Goal: Information Seeking & Learning: Learn about a topic

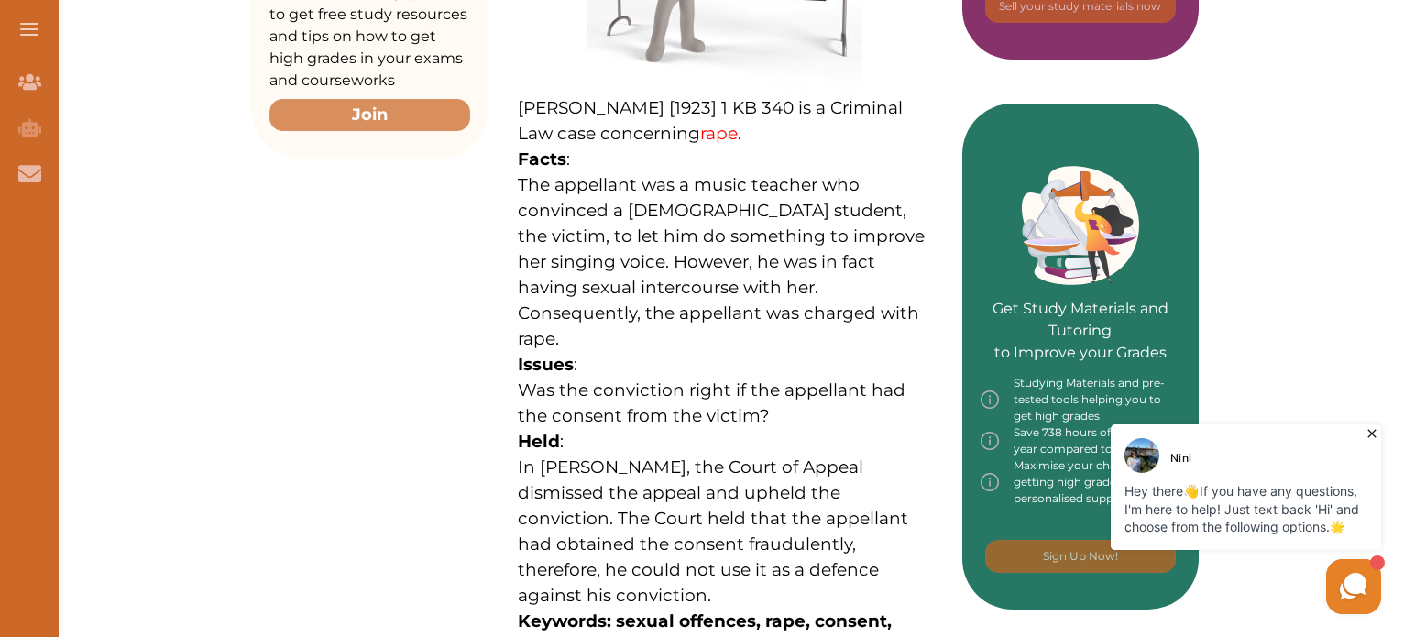
scroll to position [672, 0]
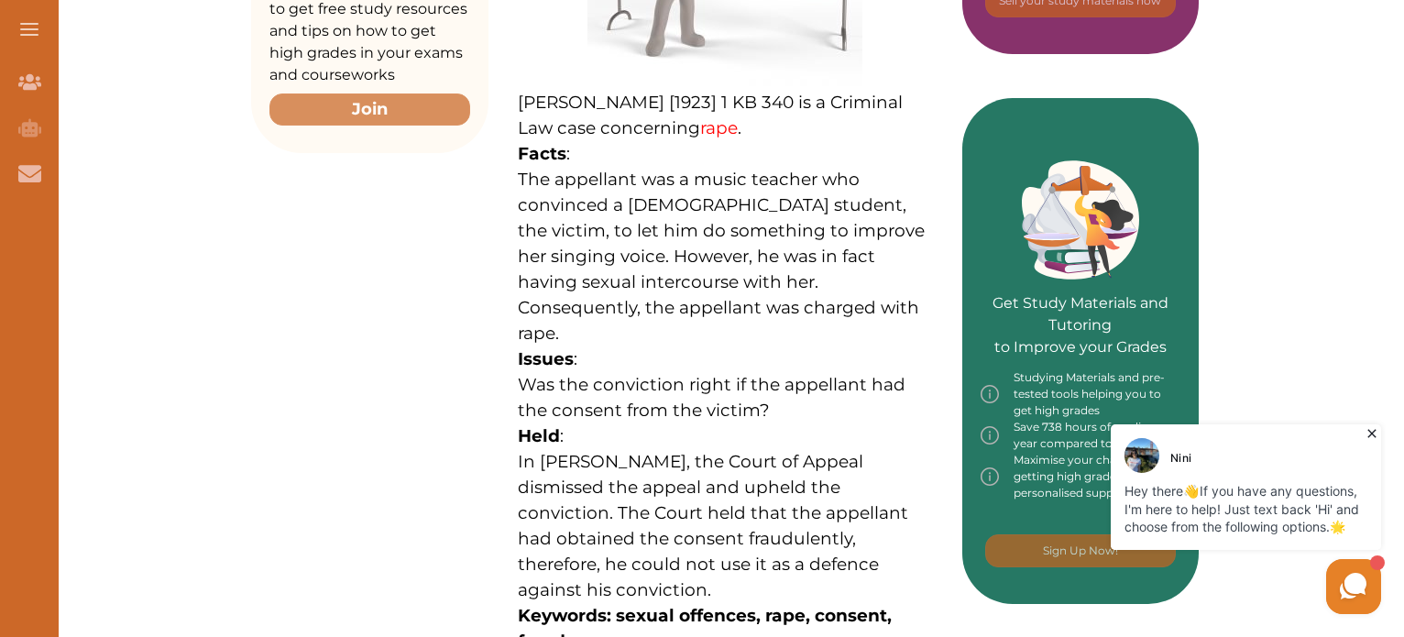
drag, startPoint x: 506, startPoint y: 179, endPoint x: 521, endPoint y: 170, distance: 18.1
click at [521, 170] on div "[PERSON_NAME] [1923] 1 KB 340 is a Criminal Law case concerning rape . Facts : …" at bounding box center [725, 225] width 474 height 1063
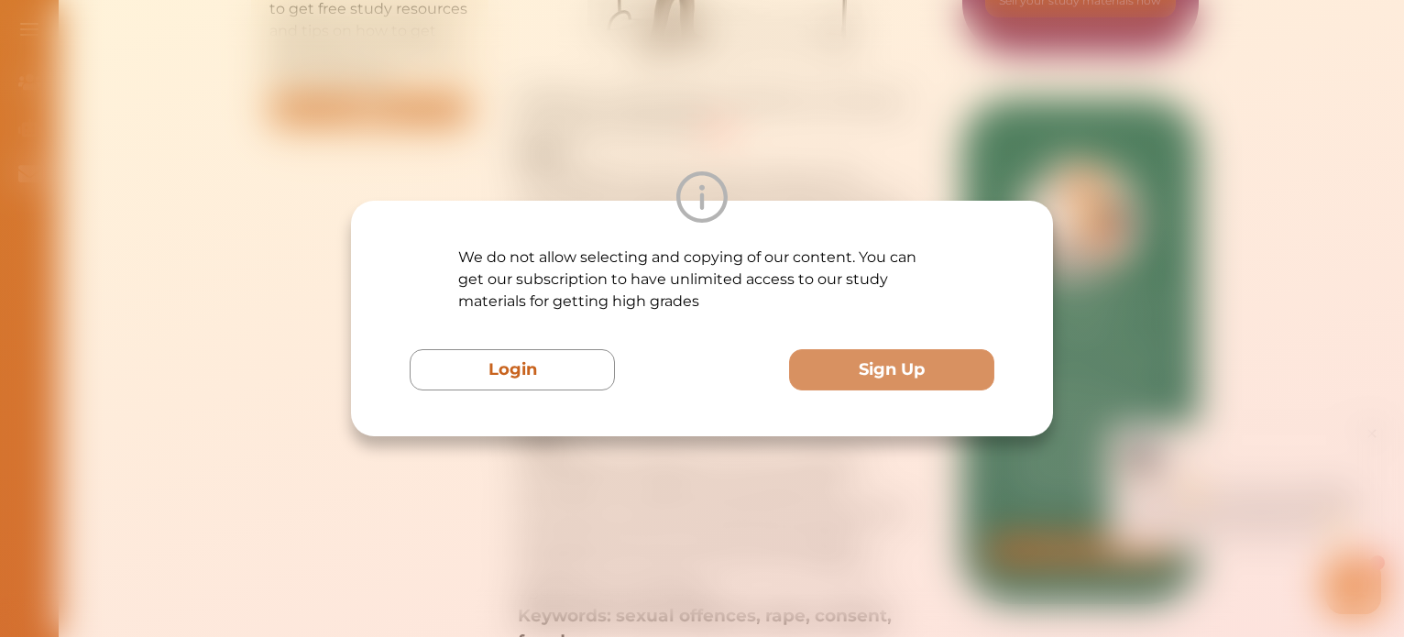
drag, startPoint x: 521, startPoint y: 170, endPoint x: 577, endPoint y: 157, distance: 57.3
click at [577, 157] on div "We do not allow selecting and copying of our content. You can get our subscript…" at bounding box center [702, 318] width 1404 height 637
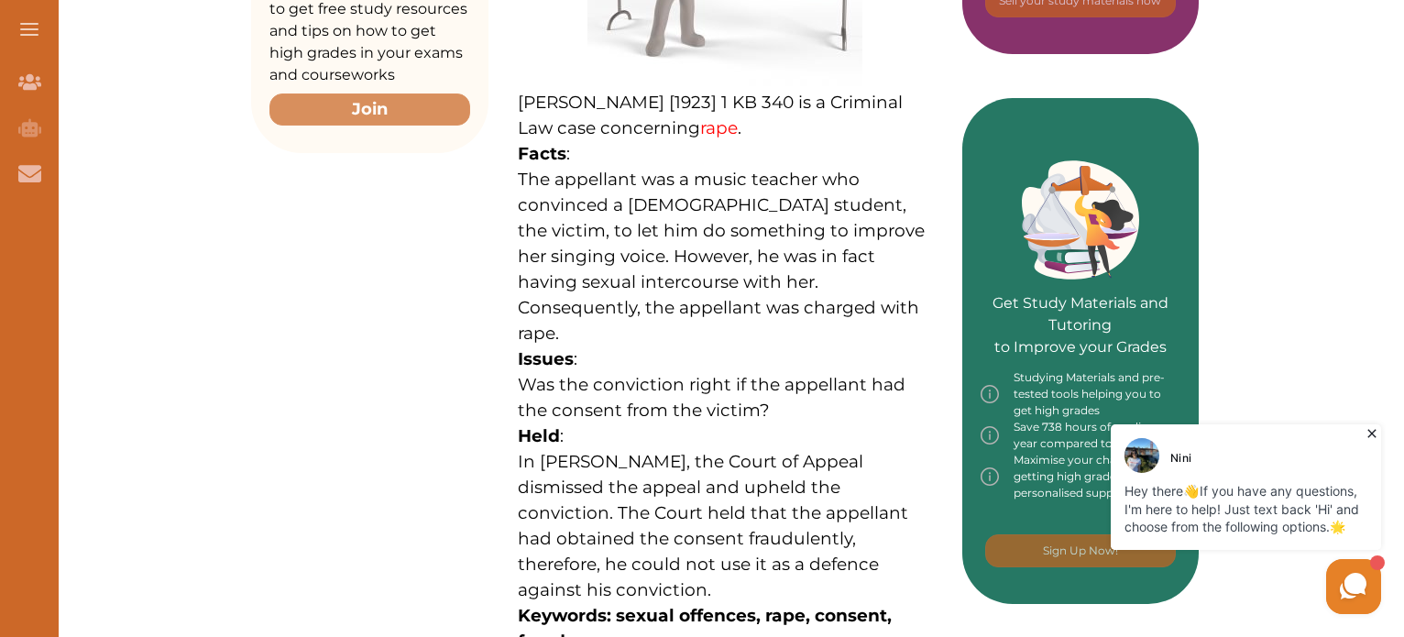
drag, startPoint x: 516, startPoint y: 187, endPoint x: 518, endPoint y: 174, distance: 13.0
click at [518, 174] on div "[PERSON_NAME] [1923] 1 KB 340 is a Criminal Law case concerning rape . Facts : …" at bounding box center [725, 225] width 474 height 1063
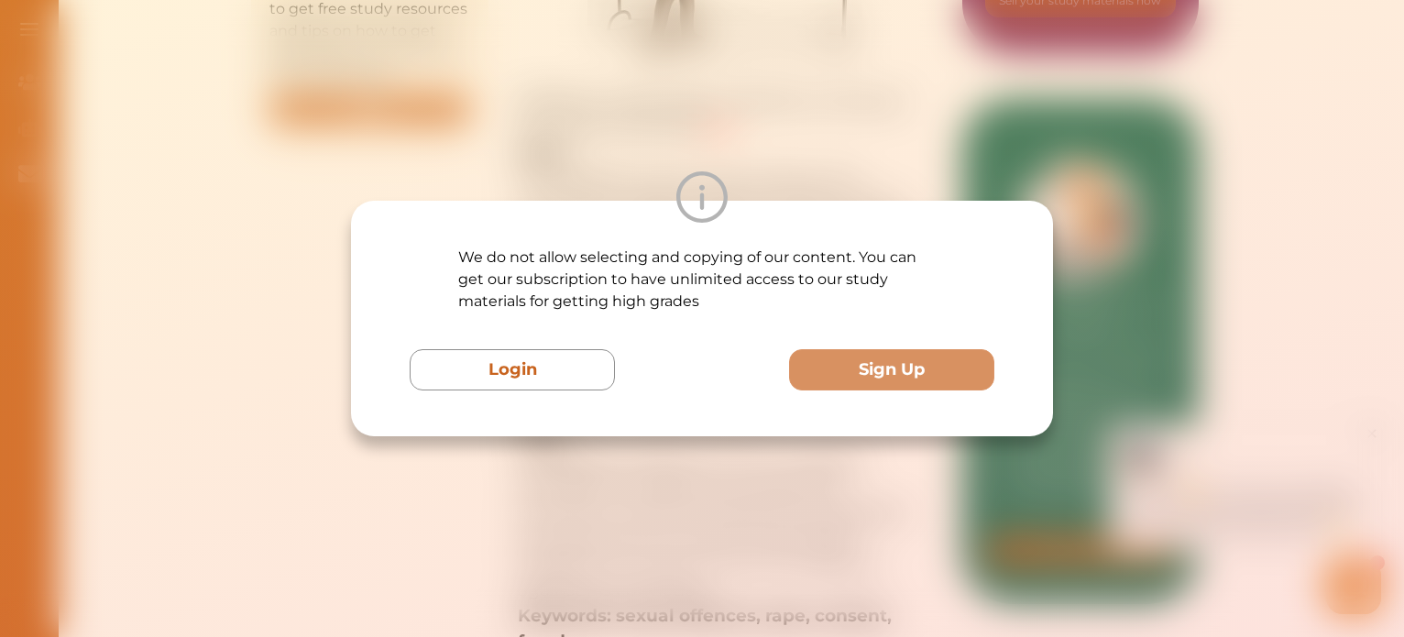
click at [530, 159] on div "We do not allow selecting and copying of our content. You can get our subscript…" at bounding box center [702, 318] width 1404 height 637
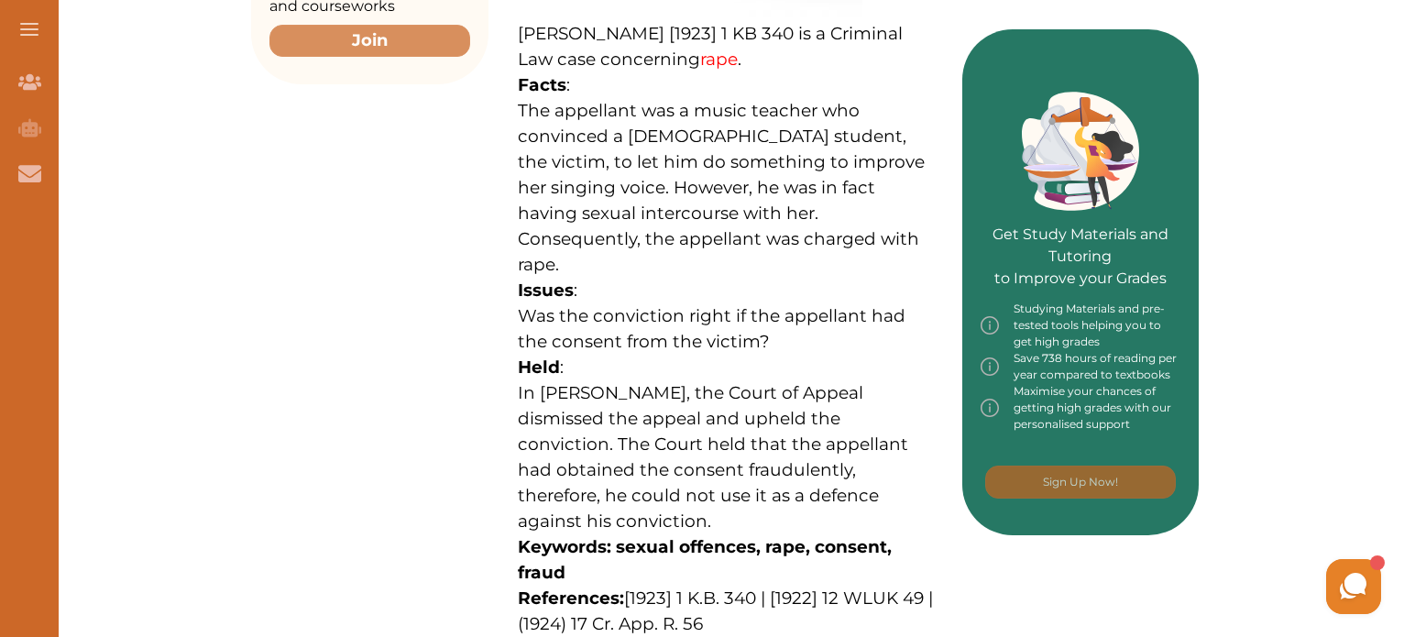
scroll to position [689, 0]
